Goal: Task Accomplishment & Management: Complete application form

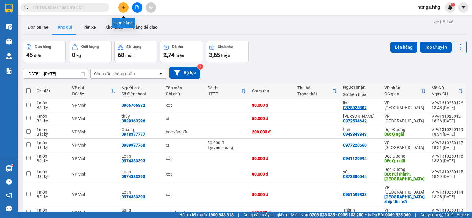
click at [125, 10] on button at bounding box center [123, 7] width 10 height 10
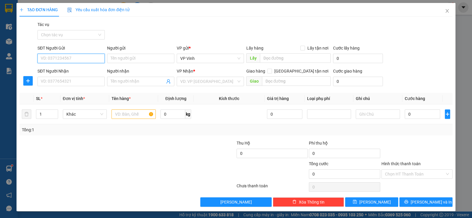
click at [79, 60] on input "SĐT Người Gửi" at bounding box center [71, 58] width 67 height 9
click at [87, 71] on div "0943035702 - Cầu" at bounding box center [71, 70] width 60 height 6
type input "0943035702"
type input "Cầu"
type input "0943035702"
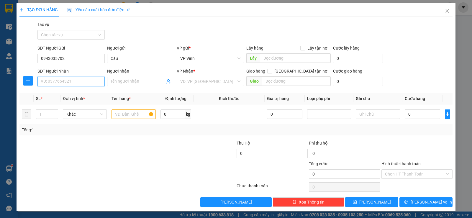
click at [81, 81] on input "SĐT Người Nhận" at bounding box center [71, 81] width 67 height 9
click at [69, 94] on div "0945150720 - Yến" at bounding box center [71, 93] width 60 height 6
type input "0945150720"
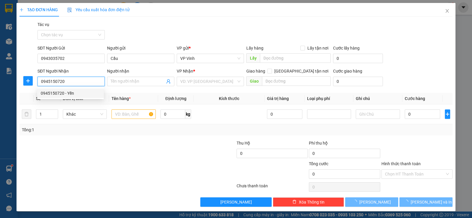
type input "Yến"
checkbox input "true"
type input "cẩm lệ"
type input "50.000"
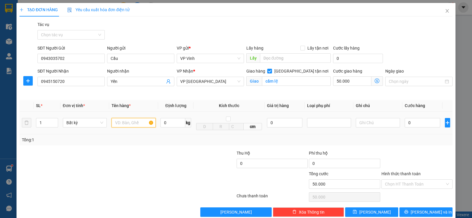
click at [125, 127] on input "text" at bounding box center [134, 122] width 44 height 9
type input "xốp"
click at [410, 124] on input "0" at bounding box center [422, 122] width 35 height 9
type input "5"
type input "50.005"
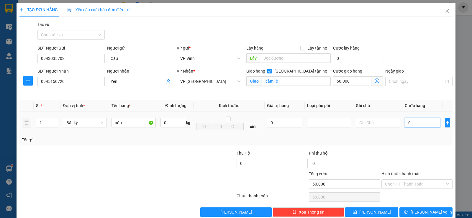
type input "50.005"
type input "50"
type input "50.050"
type input "500"
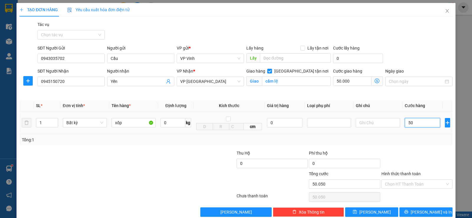
type input "50.500"
type input "5.000"
type input "55.000"
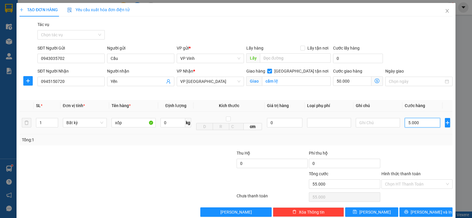
type input "50.000"
type input "100.000"
type input "50.000"
click at [428, 185] on input "Hình thức thanh toán" at bounding box center [415, 184] width 60 height 9
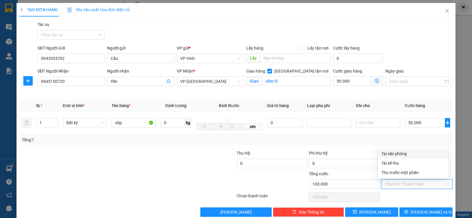
click at [423, 154] on div "Tại văn phòng" at bounding box center [413, 154] width 63 height 6
type input "0"
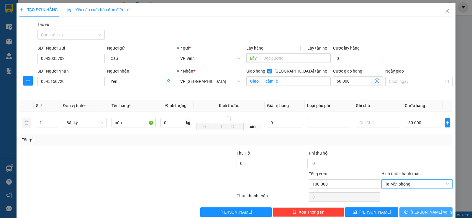
click at [426, 213] on span "Lưu và In" at bounding box center [431, 212] width 41 height 6
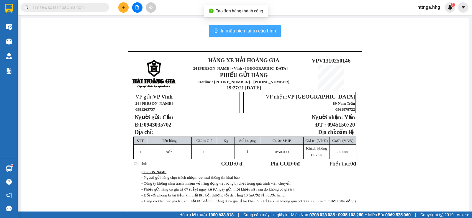
click at [242, 32] on span "In mẫu biên lai tự cấu hình" at bounding box center [249, 30] width 56 height 7
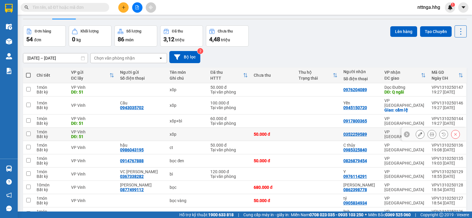
scroll to position [30, 0]
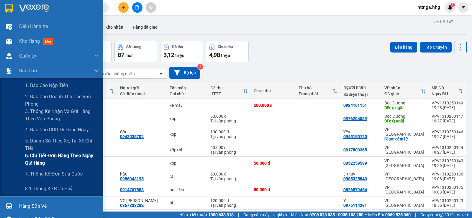
click at [51, 158] on span "6. Chi tiết đơn hàng theo ngày gửi hàng" at bounding box center [62, 159] width 74 height 15
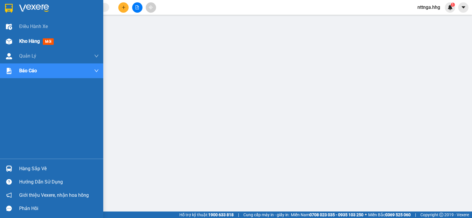
click at [20, 43] on span "Kho hàng" at bounding box center [29, 41] width 21 height 6
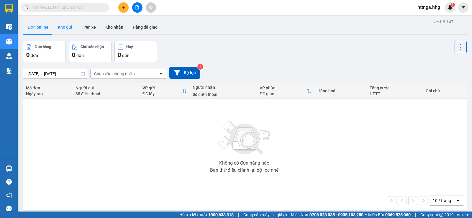
click at [69, 26] on button "Kho gửi" at bounding box center [65, 27] width 24 height 14
type input "[DATE] – [DATE]"
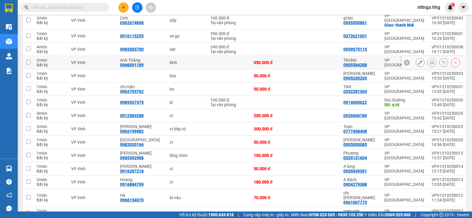
scroll to position [661, 0]
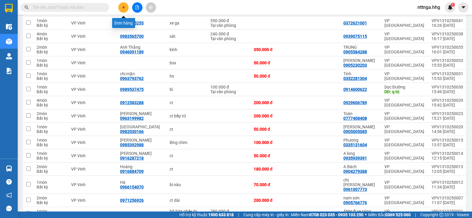
click at [128, 6] on button at bounding box center [123, 7] width 10 height 10
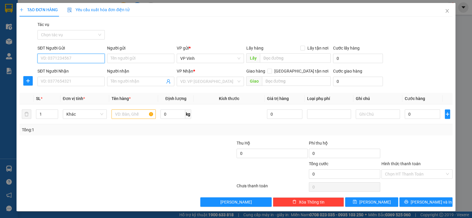
click at [74, 59] on input "SĐT Người Gửi" at bounding box center [71, 58] width 67 height 9
drag, startPoint x: 73, startPoint y: 55, endPoint x: 50, endPoint y: 53, distance: 23.4
click at [51, 57] on input "0914489" at bounding box center [71, 58] width 67 height 9
click at [50, 58] on input "09144893335" at bounding box center [71, 58] width 67 height 9
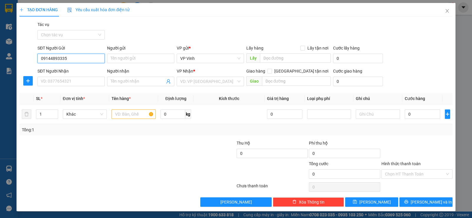
type input "0914893335"
click at [61, 71] on div "0914893335 - Lệ" at bounding box center [71, 70] width 60 height 6
type input "Lệ"
type input "0914893335"
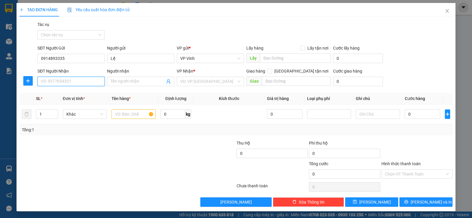
click at [79, 84] on input "SĐT Người Nhận" at bounding box center [71, 81] width 67 height 9
click at [79, 103] on div "0965754437 - Yến Nhi" at bounding box center [71, 103] width 60 height 6
type input "0965754437"
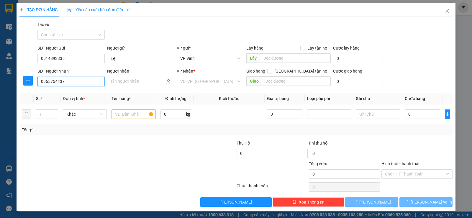
type input "Yến Nhi"
checkbox input "true"
type input "An Hải tây Q sơn trà"
type input "60.000"
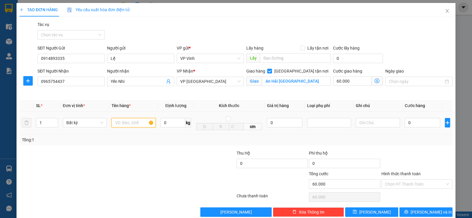
click at [133, 124] on input "text" at bounding box center [134, 122] width 44 height 9
type input "hs"
click at [403, 125] on td "0" at bounding box center [423, 123] width 40 height 23
click at [408, 123] on input "0" at bounding box center [422, 122] width 35 height 9
type input "4"
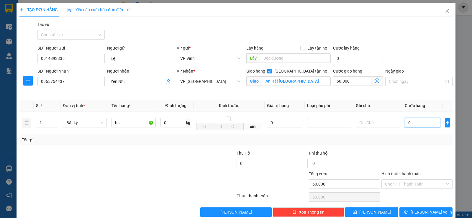
type input "60.004"
type input "40"
type input "60.040"
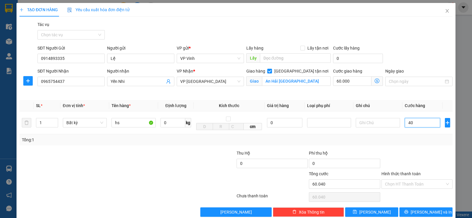
type input "400"
type input "60.400"
type input "4.000"
type input "64.000"
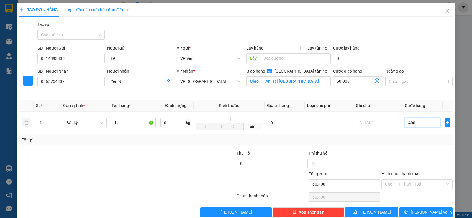
type input "64.000"
type input "40.000"
type input "100.000"
type input "40.000"
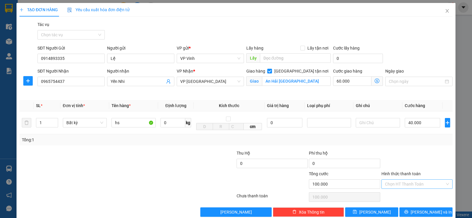
click at [407, 187] on input "Hình thức thanh toán" at bounding box center [415, 184] width 60 height 9
click at [404, 154] on div "Tại văn phòng" at bounding box center [413, 154] width 63 height 6
type input "0"
click at [415, 213] on button "Lưu và In" at bounding box center [426, 212] width 53 height 9
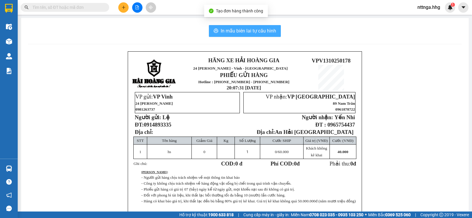
click at [277, 32] on button "In mẫu biên lai tự cấu hình" at bounding box center [245, 31] width 72 height 12
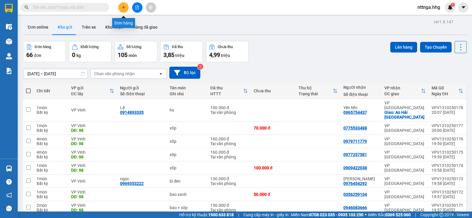
click at [120, 8] on button at bounding box center [123, 7] width 10 height 10
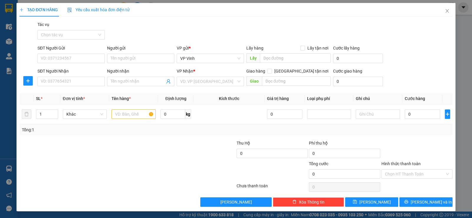
click at [86, 63] on div "SĐT Người Gửi VD: 0371234567" at bounding box center [71, 55] width 67 height 21
click at [89, 62] on input "SĐT Người Gửi" at bounding box center [71, 58] width 67 height 9
click at [64, 57] on input "SĐT Người Gửi" at bounding box center [71, 58] width 67 height 9
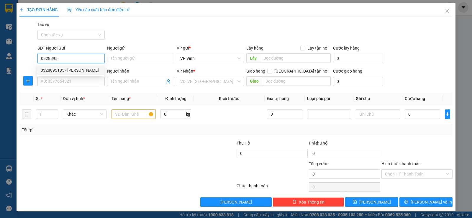
click at [74, 71] on div "0328895185 - Chị Ngọc" at bounding box center [71, 70] width 60 height 6
type input "0328895185"
type input "Chị Ngọc"
type input "0328895185"
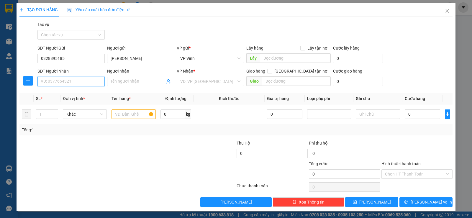
click at [78, 81] on input "SĐT Người Nhận" at bounding box center [71, 81] width 67 height 9
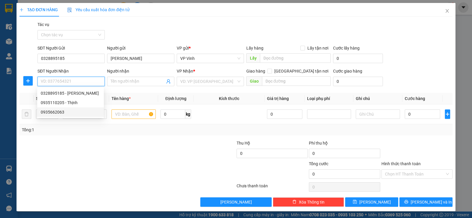
click at [64, 113] on div "0935662063" at bounding box center [71, 112] width 60 height 6
type input "0935662063"
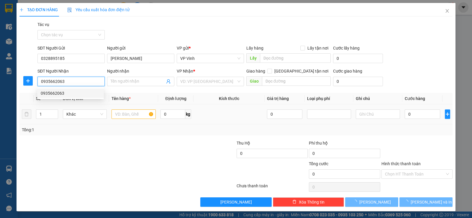
type input "huế"
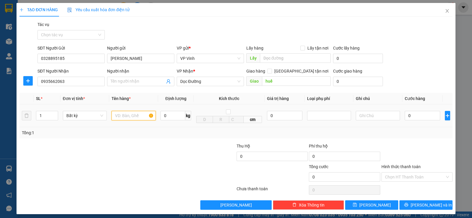
click at [114, 117] on input "text" at bounding box center [134, 115] width 44 height 9
type input "h"
type input "ct"
click at [411, 120] on input "0" at bounding box center [422, 115] width 35 height 9
type input "5"
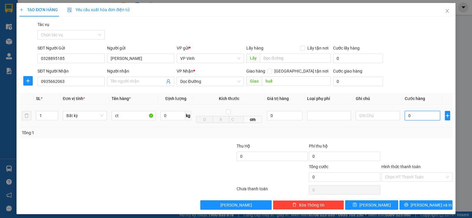
type input "5"
type input "50"
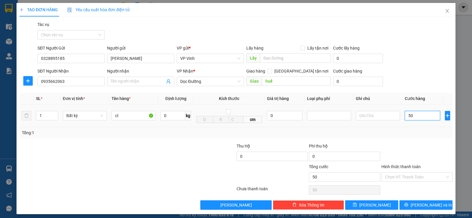
type input "500"
type input "5.000"
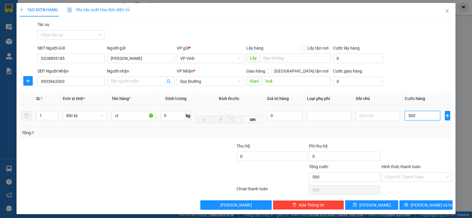
type input "5.000"
type input "50.000"
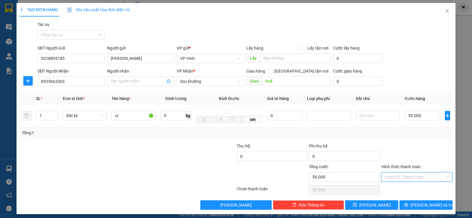
click at [413, 177] on input "Hình thức thanh toán" at bounding box center [415, 177] width 60 height 9
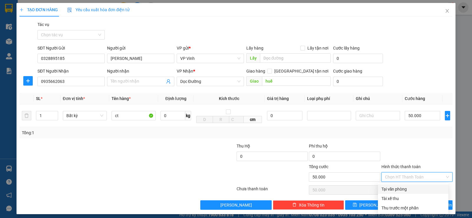
drag, startPoint x: 407, startPoint y: 189, endPoint x: 418, endPoint y: 189, distance: 11.5
click at [407, 189] on div "Tại văn phòng" at bounding box center [413, 189] width 63 height 6
type input "0"
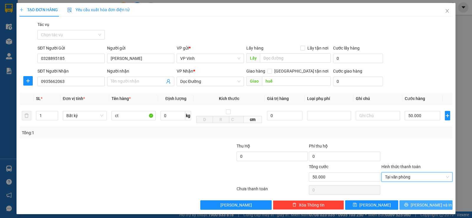
click at [428, 208] on span "Lưu và In" at bounding box center [431, 205] width 41 height 6
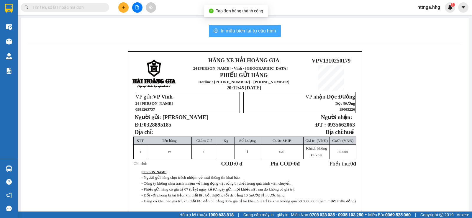
click at [259, 30] on span "In mẫu biên lai tự cấu hình" at bounding box center [249, 30] width 56 height 7
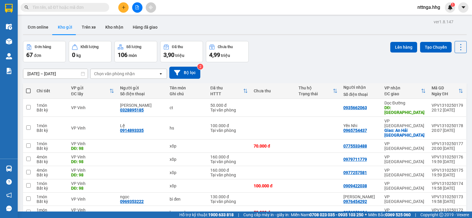
click at [127, 6] on button at bounding box center [123, 7] width 10 height 10
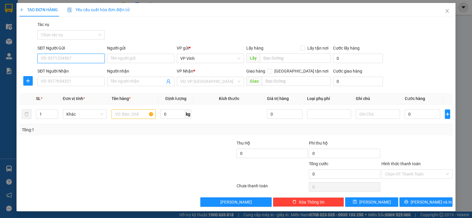
click at [88, 58] on input "SĐT Người Gửi" at bounding box center [71, 58] width 67 height 9
click at [81, 61] on input "0974195129" at bounding box center [71, 58] width 67 height 9
type input "0974195129"
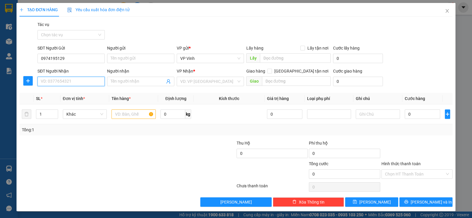
click at [74, 84] on input "SĐT Người Nhận" at bounding box center [71, 81] width 67 height 9
click at [78, 56] on input "0974195129" at bounding box center [71, 58] width 67 height 9
click at [73, 77] on input "SĐT Người Nhận" at bounding box center [71, 81] width 67 height 9
click at [69, 93] on div "0971385225 - A Nghĩa" at bounding box center [71, 93] width 60 height 6
type input "0971385225"
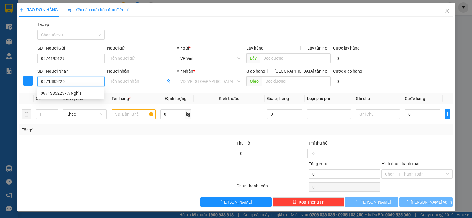
type input "A Nghĩa"
checkbox input "true"
type input "361 tôn đức thắng, quận liên chiểu"
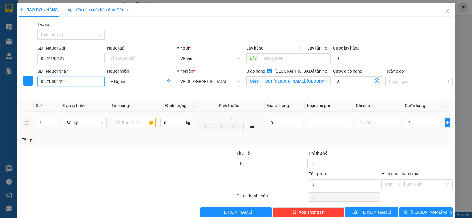
type input "0971385225"
click at [120, 121] on input "text" at bounding box center [134, 122] width 44 height 9
type input "ct"
click at [403, 123] on td "0" at bounding box center [423, 123] width 40 height 23
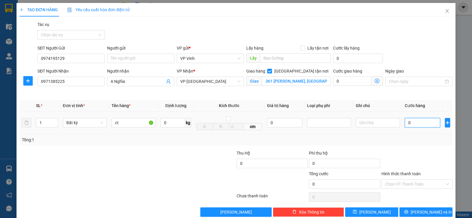
click at [416, 126] on input "0" at bounding box center [422, 122] width 35 height 9
type input "5"
type input "50"
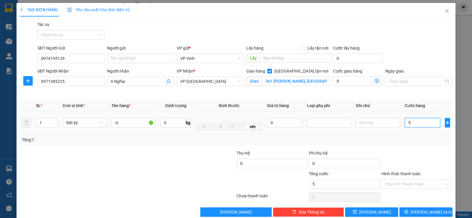
type input "50"
type input "500"
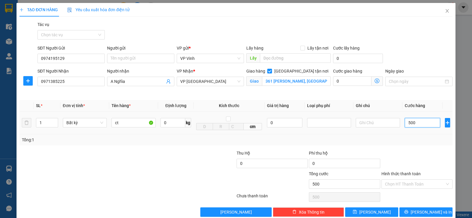
type input "5.000"
type input "50.000"
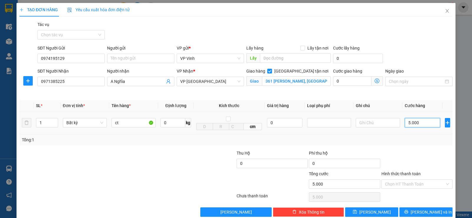
type input "50.000"
click at [299, 82] on input "361 tôn đức thắng, quận liên chiểu" at bounding box center [296, 80] width 69 height 9
click at [319, 82] on input "361 tôn đức thắng, quận liên chiểu" at bounding box center [296, 80] width 69 height 9
click at [323, 82] on input "361 tôn đức thắng, quận liên chiểu" at bounding box center [296, 80] width 69 height 9
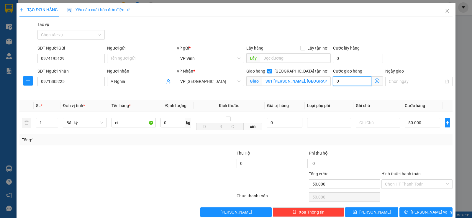
click at [347, 82] on input "0" at bounding box center [352, 80] width 38 height 9
click at [338, 81] on input "0" at bounding box center [352, 80] width 38 height 9
click at [304, 85] on input "361 tôn đức thắng, quận liên chiểu" at bounding box center [296, 80] width 69 height 9
click at [309, 83] on input "361 tôn đức thắng, quận liên chiểu" at bounding box center [296, 80] width 69 height 9
click at [312, 82] on input "361 tôn đức thắng, quận liên chiểu" at bounding box center [296, 80] width 69 height 9
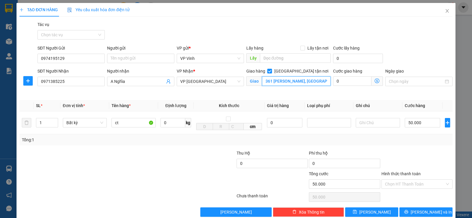
scroll to position [0, 4]
drag, startPoint x: 314, startPoint y: 81, endPoint x: 329, endPoint y: 81, distance: 14.5
click at [329, 81] on div "Giao hàng Giao tận nơi Giao 361 tôn đức thắng, quận liên chiểu" at bounding box center [288, 82] width 87 height 28
click at [326, 82] on input "361 tôn đức thắng, quận liên chiểu" at bounding box center [296, 80] width 69 height 9
click at [317, 83] on input "361 tôn đức thắng, quận liên chiểu" at bounding box center [296, 80] width 69 height 9
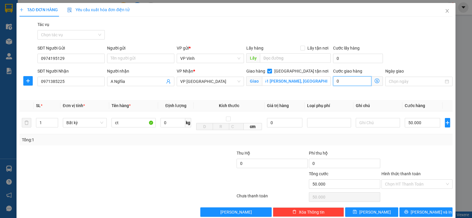
scroll to position [0, 0]
click at [351, 81] on input "0" at bounding box center [352, 80] width 38 height 9
click at [340, 84] on input "0" at bounding box center [352, 80] width 38 height 9
type input "50.005"
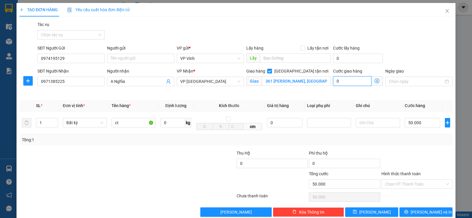
type input "5"
type input "50.050"
type input "50"
type input "50.500"
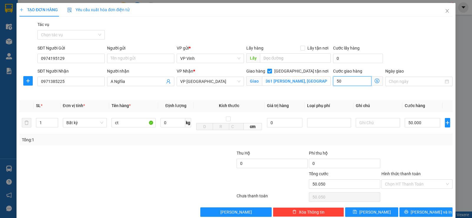
type input "50.500"
type input "5.000"
type input "55.000"
type input "100.000"
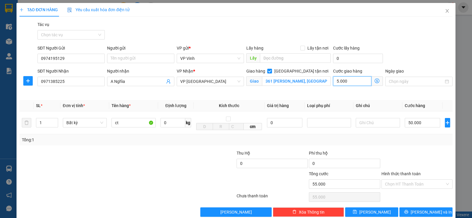
type input "100.000"
type input "50.000"
click at [431, 188] on input "Hình thức thanh toán" at bounding box center [415, 184] width 60 height 9
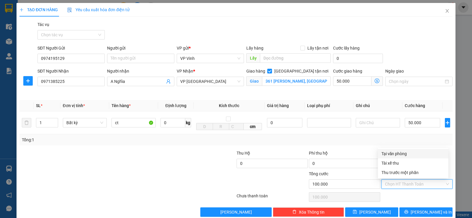
click at [404, 154] on div "Tại văn phòng" at bounding box center [413, 154] width 63 height 6
type input "0"
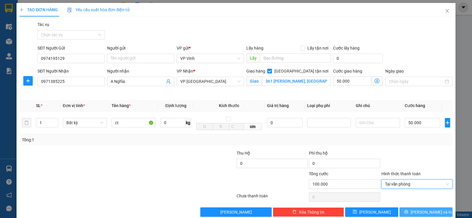
click at [425, 210] on span "Lưu và In" at bounding box center [431, 212] width 41 height 6
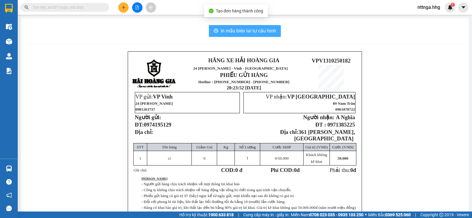
click at [268, 34] on span "In mẫu biên lai tự cấu hình" at bounding box center [249, 30] width 56 height 7
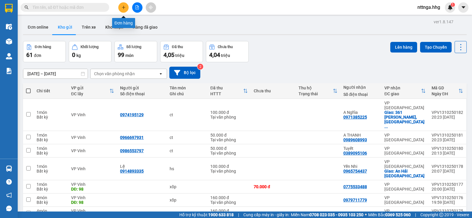
click at [125, 10] on button at bounding box center [123, 7] width 10 height 10
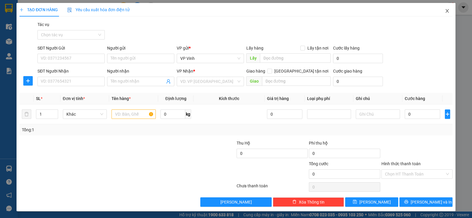
click at [449, 12] on span "Close" at bounding box center [447, 11] width 17 height 17
click at [444, 13] on div "Kết quả tìm kiếm ( 0 ) Bộ lọc No Data nttnga.hhg 1" at bounding box center [236, 7] width 472 height 15
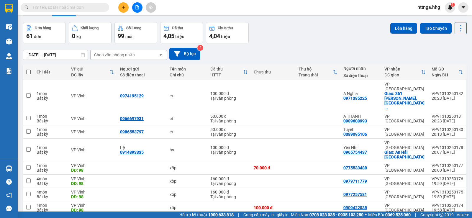
scroll to position [30, 0]
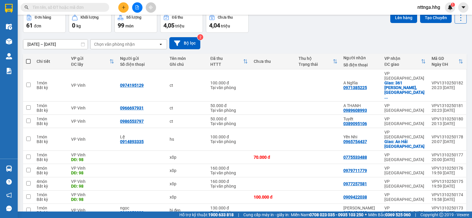
click at [120, 6] on button at bounding box center [123, 7] width 10 height 10
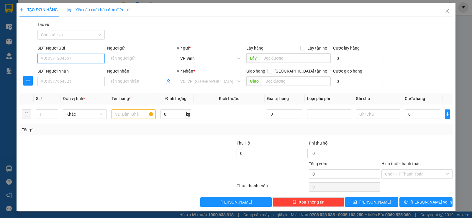
click at [71, 57] on input "SĐT Người Gửi" at bounding box center [71, 58] width 67 height 9
click at [69, 67] on div "0903476647" at bounding box center [70, 70] width 67 height 9
type input "0903476647"
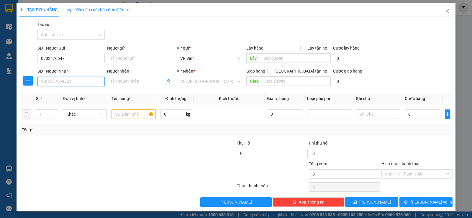
click at [70, 80] on input "SĐT Người Nhận" at bounding box center [71, 81] width 67 height 9
type input "0905818025"
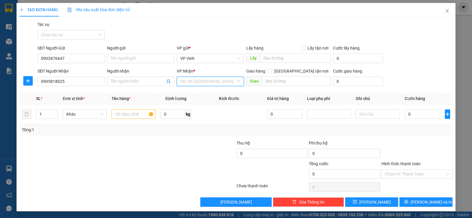
click at [199, 82] on input "search" at bounding box center [208, 81] width 56 height 9
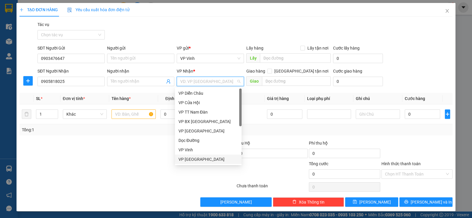
click at [201, 158] on div "VP Đà Nẵng" at bounding box center [209, 159] width 60 height 6
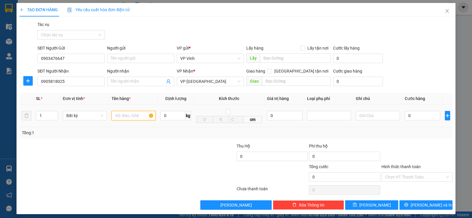
click at [133, 119] on input "text" at bounding box center [134, 115] width 44 height 9
type input "hs"
click at [411, 117] on input "0" at bounding box center [422, 115] width 35 height 9
type input "5"
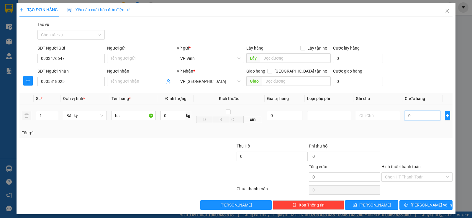
type input "5"
type input "50"
type input "500"
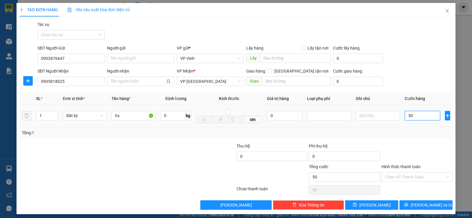
type input "500"
type input "5.000"
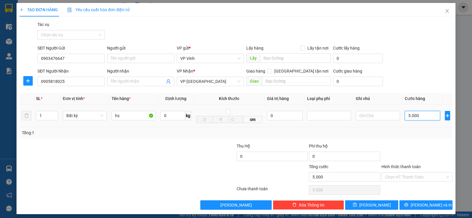
type input "50.000"
click at [272, 71] on input "Giao tận nơi" at bounding box center [270, 71] width 4 height 4
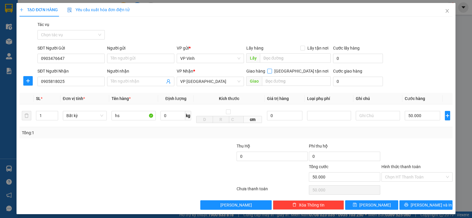
checkbox input "true"
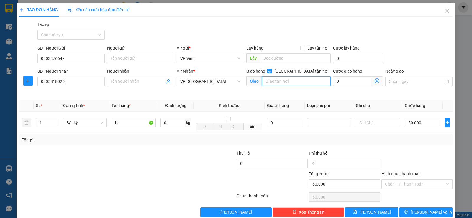
click at [298, 86] on input "text" at bounding box center [296, 80] width 69 height 9
type input "sơn trà"
click at [337, 81] on input "0" at bounding box center [352, 80] width 38 height 9
type input "50.005"
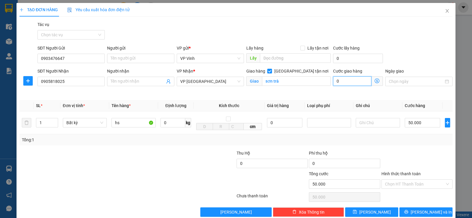
type input "5"
type input "50.050"
type input "50"
type input "50.500"
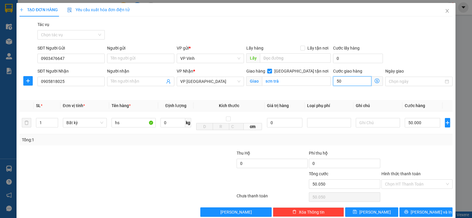
type input "50.500"
type input "500"
type input "55.000"
type input "5.000"
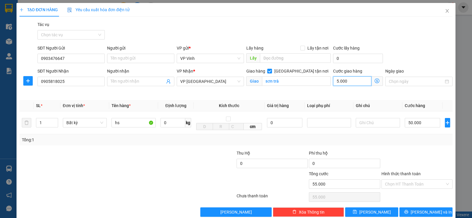
type input "100.000"
type input "50.000"
click at [407, 124] on input "50.000" at bounding box center [422, 122] width 35 height 9
type input "0"
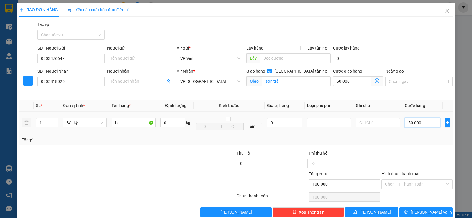
type input "50.000"
type input "09"
type input "50.009"
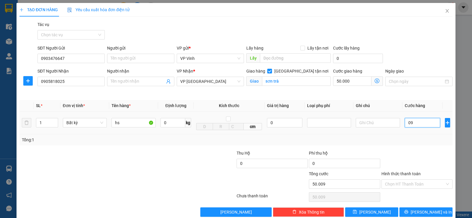
type input "090"
type input "50.090"
type input "0.900"
type input "50.900"
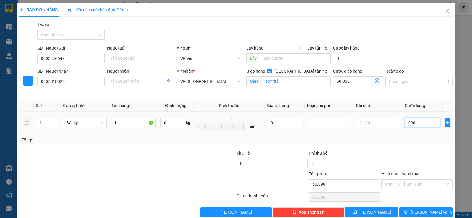
type input "50.900"
drag, startPoint x: 422, startPoint y: 123, endPoint x: 397, endPoint y: 123, distance: 25.1
click at [397, 123] on tr "1 Bất kỳ hs 0 kg cm 0 0.900" at bounding box center [235, 123] width 433 height 23
type input "0"
type input "50.000"
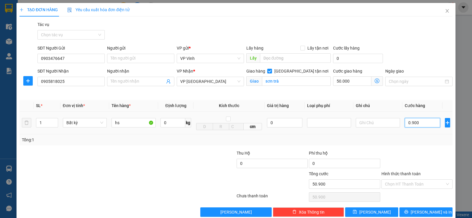
type input "50.000"
type input "04"
type input "50.004"
type input "040"
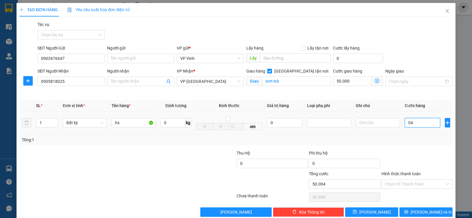
type input "50.040"
type input "0.400"
type input "50.400"
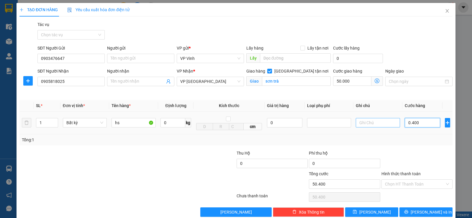
drag, startPoint x: 432, startPoint y: 120, endPoint x: 379, endPoint y: 123, distance: 53.5
click at [379, 123] on tr "1 Bất kỳ hs 0 kg cm 0 0.400" at bounding box center [235, 123] width 433 height 23
type input "0"
type input "50.000"
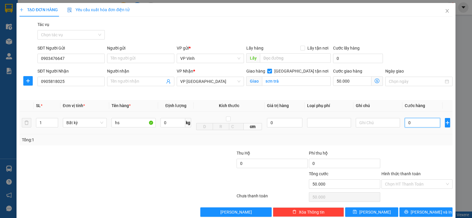
click at [405, 123] on input "0" at bounding box center [422, 122] width 35 height 9
type input "40"
type input "50.040"
type input "400"
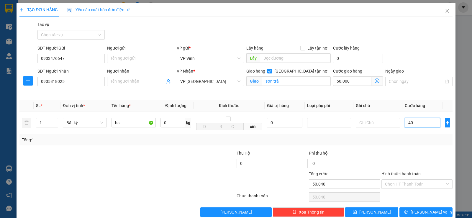
type input "50.400"
type input "4.000"
type input "54.000"
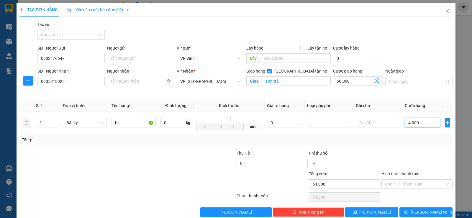
type input "40.000"
type input "90.000"
type input "400.000"
type input "450.000"
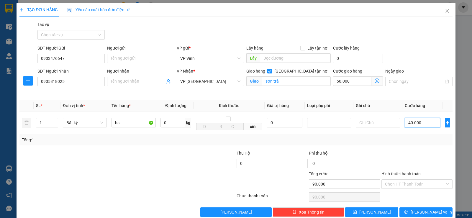
type input "450.000"
type input "40.000"
type input "90.000"
type input "40.000"
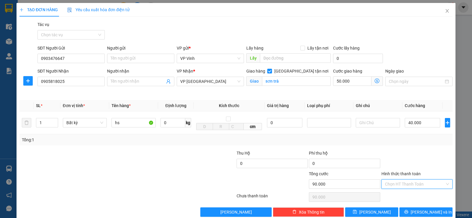
click at [413, 184] on input "Hình thức thanh toán" at bounding box center [415, 184] width 60 height 9
click at [407, 154] on div "Tại văn phòng" at bounding box center [413, 154] width 63 height 6
type input "0"
click at [428, 214] on span "Lưu và In" at bounding box center [431, 212] width 41 height 6
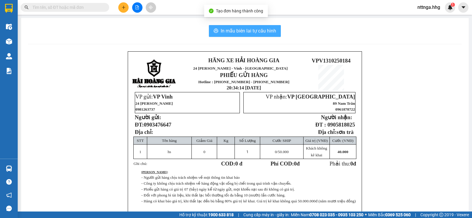
click at [251, 35] on button "In mẫu biên lai tự cấu hình" at bounding box center [245, 31] width 72 height 12
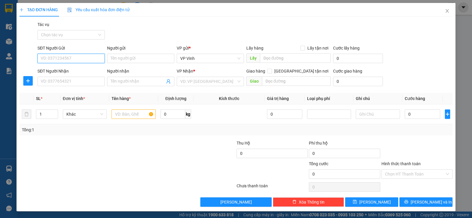
click at [61, 62] on input "SĐT Người Gửi" at bounding box center [71, 58] width 67 height 9
click at [67, 69] on div "0969353222 - ngọc" at bounding box center [71, 70] width 60 height 6
type input "0969353222"
type input "ngọc"
type input "0969353222"
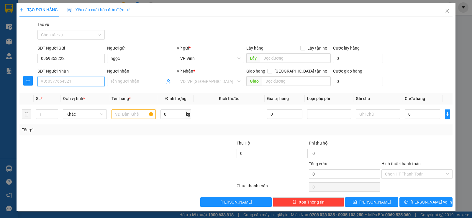
click at [67, 77] on input "SĐT Người Nhận" at bounding box center [71, 81] width 67 height 9
click at [69, 94] on div "0976454292 - Anh Tú" at bounding box center [71, 93] width 60 height 6
type input "0976454292"
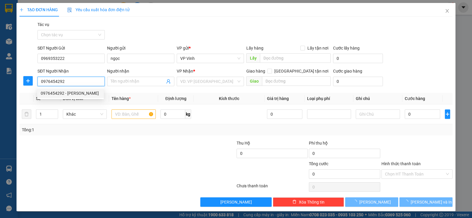
type input "[PERSON_NAME]"
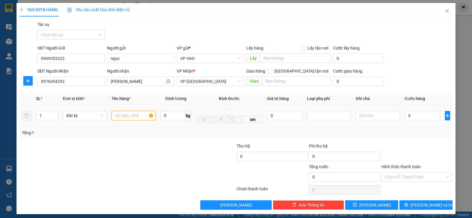
click at [118, 120] on input "text" at bounding box center [134, 115] width 44 height 9
type input "bì đen"
click at [405, 116] on input "0" at bounding box center [422, 115] width 35 height 9
type input "1"
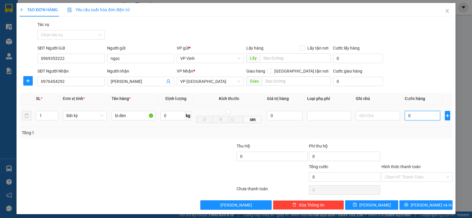
type input "1"
type input "13"
type input "130"
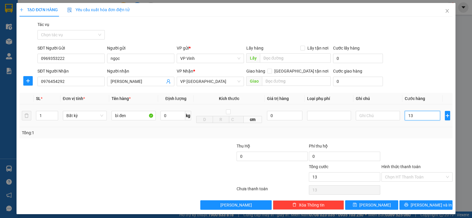
type input "130"
type input "1.300"
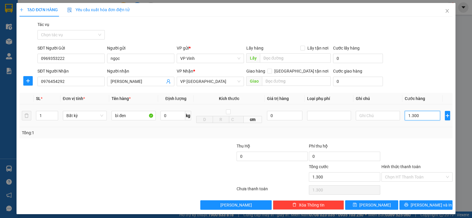
type input "13.000"
type input "130.000"
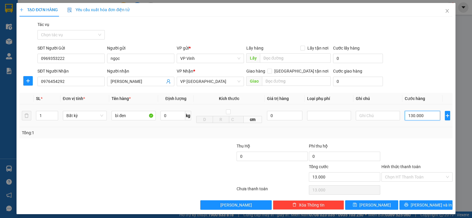
type input "130.000"
click at [416, 179] on input "Hình thức thanh toán" at bounding box center [415, 177] width 60 height 9
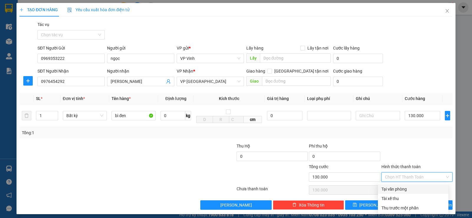
click at [411, 188] on div "Tại văn phòng" at bounding box center [413, 189] width 63 height 6
type input "0"
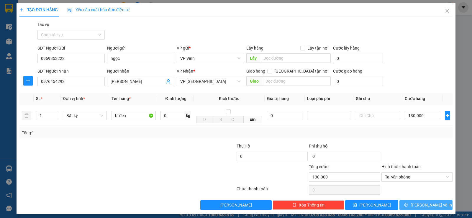
click at [422, 206] on span "Lưu và In" at bounding box center [431, 205] width 41 height 6
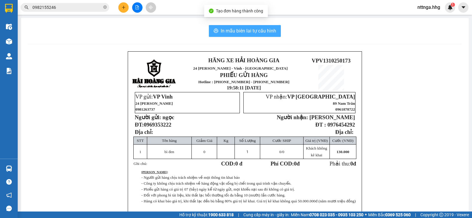
click at [250, 32] on span "In mẫu biên lai tự cấu hình" at bounding box center [249, 30] width 56 height 7
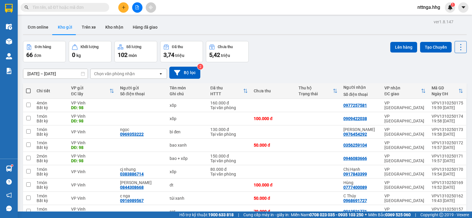
click at [428, 9] on span "nttnga.hhg" at bounding box center [429, 7] width 32 height 7
click at [428, 19] on span "Đăng xuất" at bounding box center [434, 18] width 25 height 6
